Goal: Check status: Verify the current state of an ongoing process or item

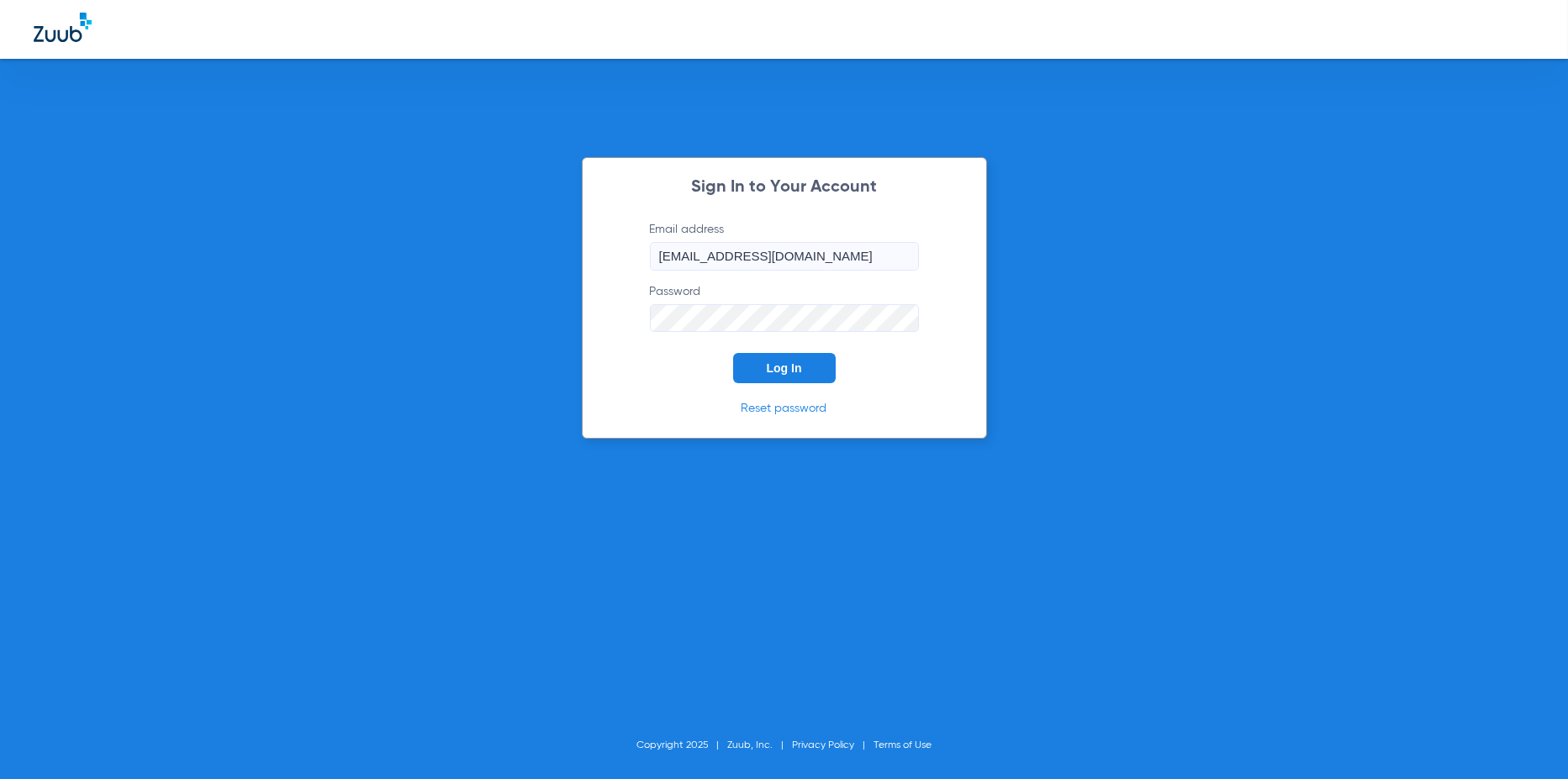
click at [792, 362] on span "Log In" at bounding box center [784, 368] width 35 height 13
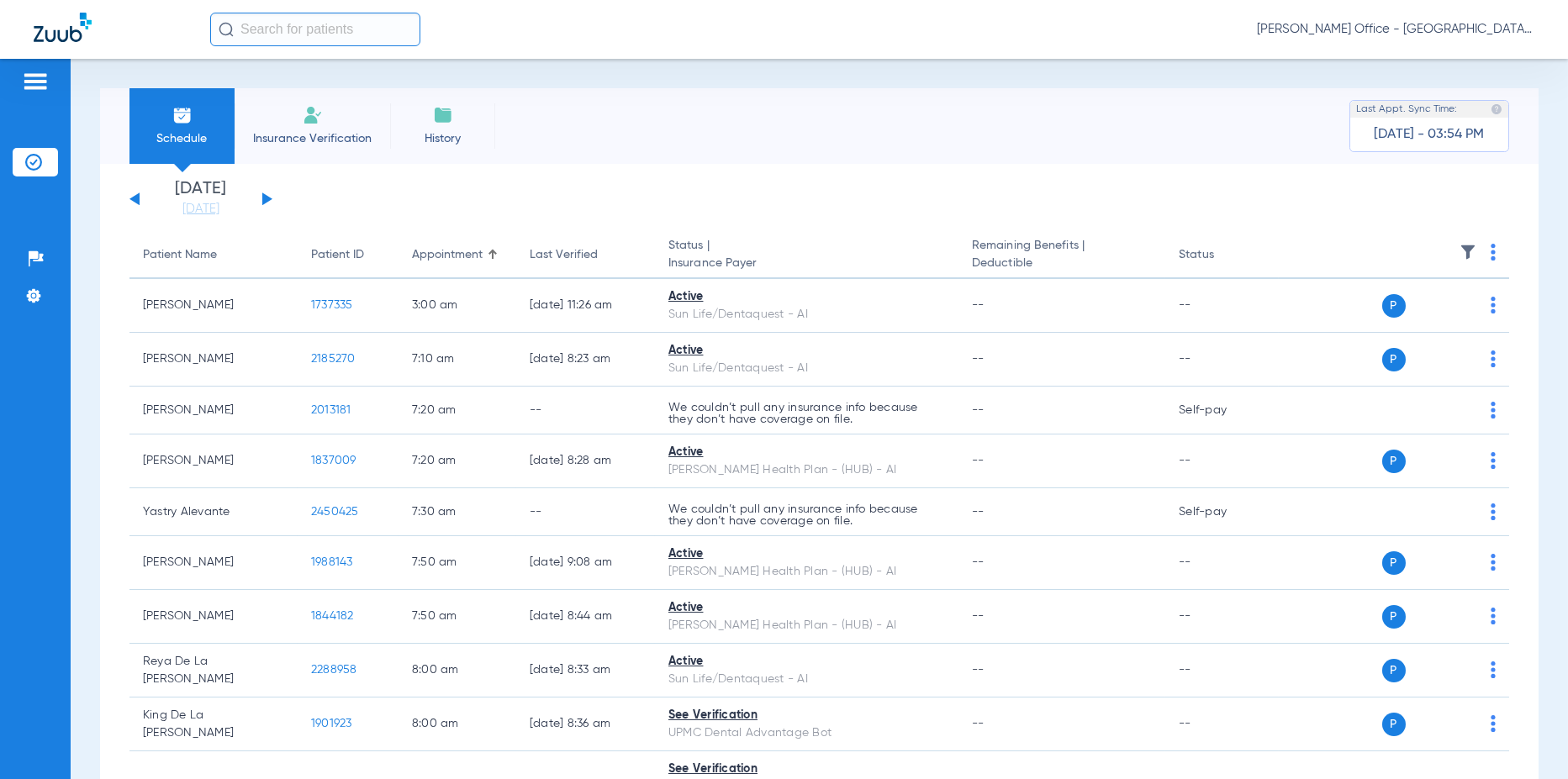
click at [258, 202] on div "[DATE] [DATE] [DATE] [DATE] [DATE] [DATE] [DATE] [DATE] [DATE] [DATE] [DATE] [D…" at bounding box center [201, 199] width 143 height 37
click at [268, 196] on button at bounding box center [267, 198] width 10 height 12
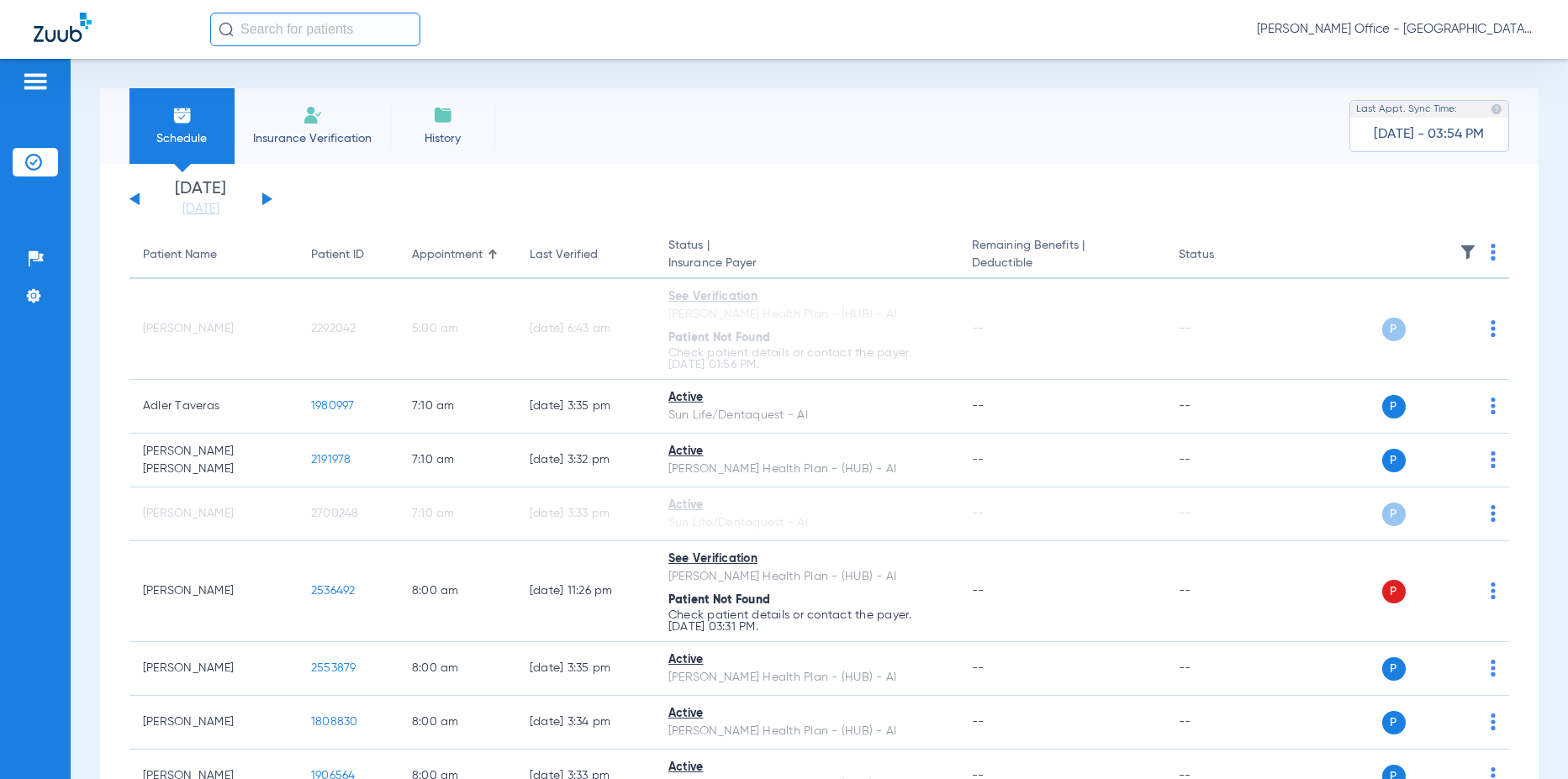
click at [264, 135] on span "Insurance Verification" at bounding box center [312, 138] width 130 height 17
